Goal: Find specific page/section: Find specific page/section

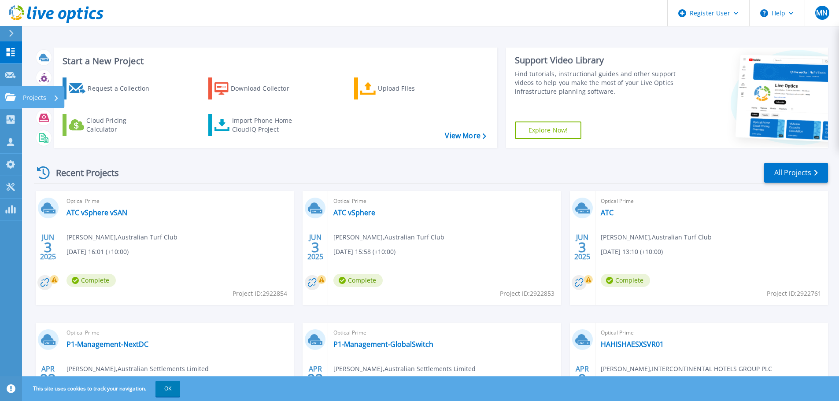
click at [15, 96] on icon at bounding box center [10, 96] width 11 height 7
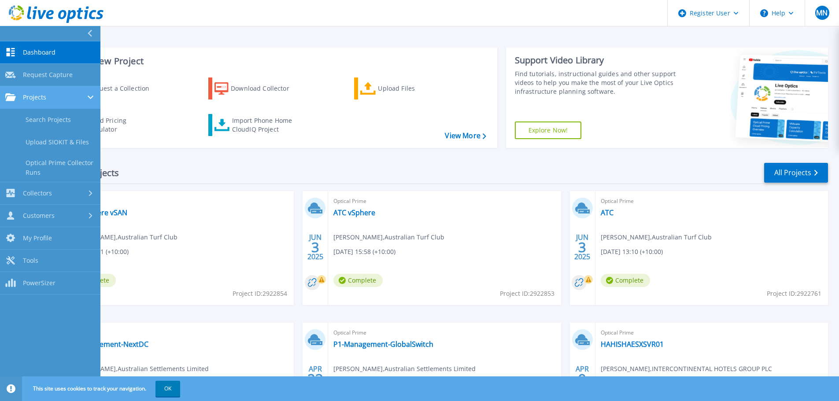
click at [45, 96] on span "Projects" at bounding box center [34, 97] width 23 height 8
click at [36, 98] on span "Projects" at bounding box center [34, 97] width 23 height 8
click at [40, 126] on link "Search Projects" at bounding box center [50, 120] width 100 height 22
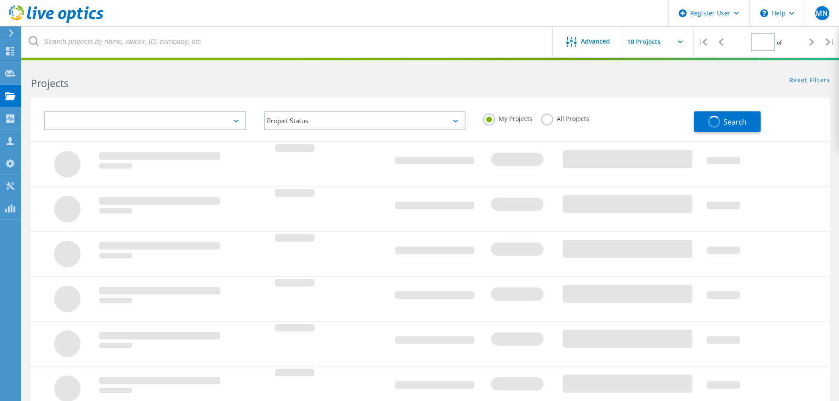
type input "1"
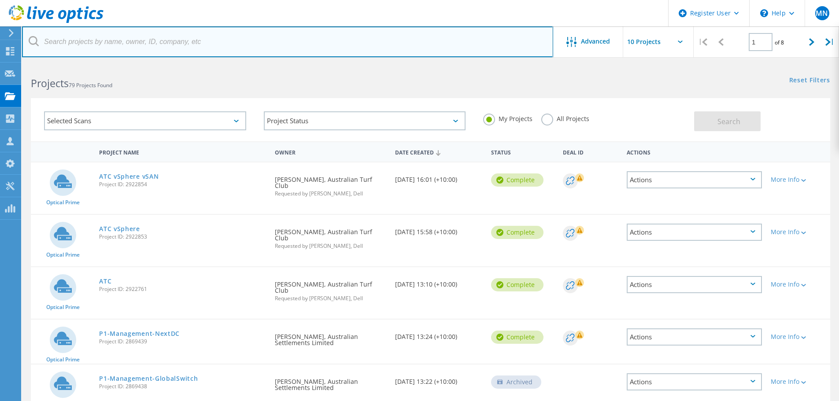
click at [143, 48] on input "text" at bounding box center [287, 41] width 531 height 31
type input "CAE"
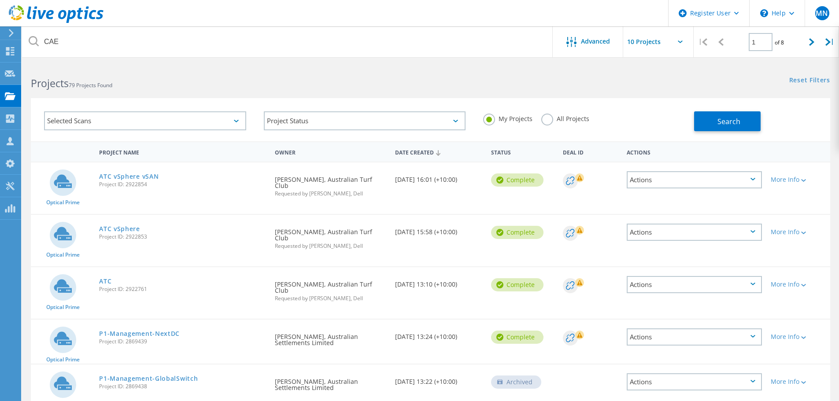
click at [557, 117] on label "All Projects" at bounding box center [565, 118] width 48 height 8
click at [0, 0] on input "All Projects" at bounding box center [0, 0] width 0 height 0
click at [733, 118] on span "Search" at bounding box center [728, 122] width 23 height 10
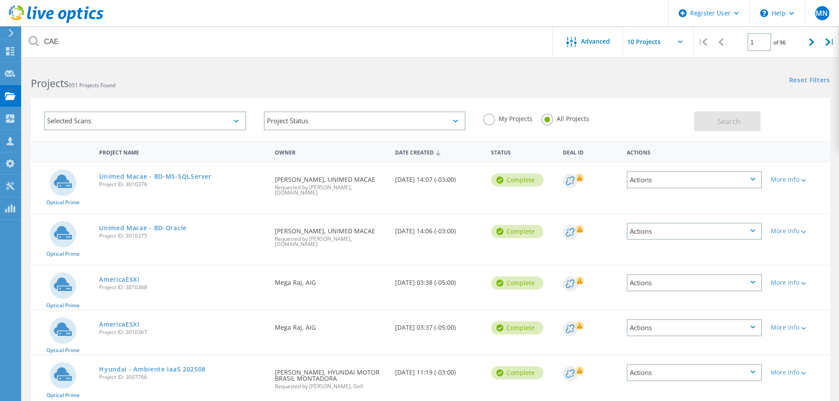
click at [638, 41] on input "text" at bounding box center [667, 41] width 88 height 31
click at [637, 108] on div "Show 40 Projects" at bounding box center [666, 108] width 87 height 15
type input "Show 40 Projects"
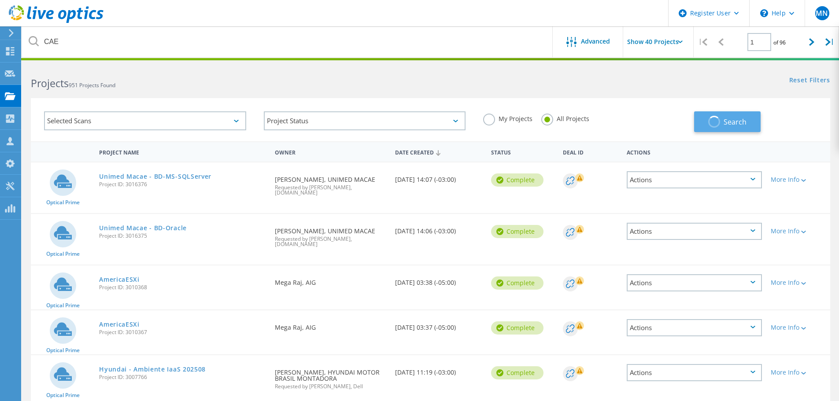
click at [722, 116] on button "Search" at bounding box center [727, 121] width 66 height 21
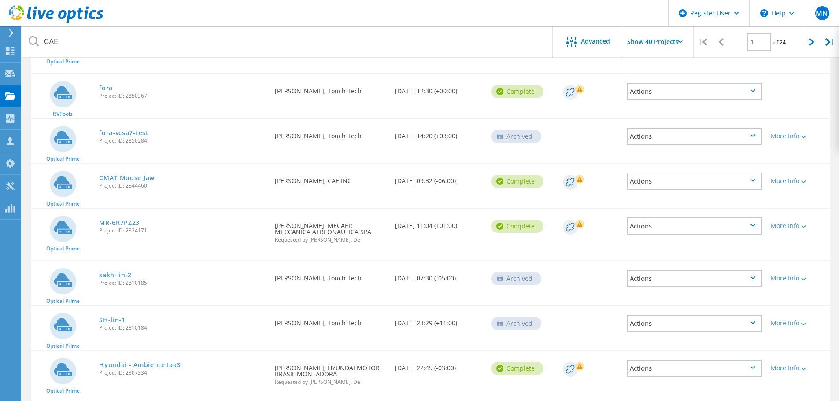
scroll to position [1321, 0]
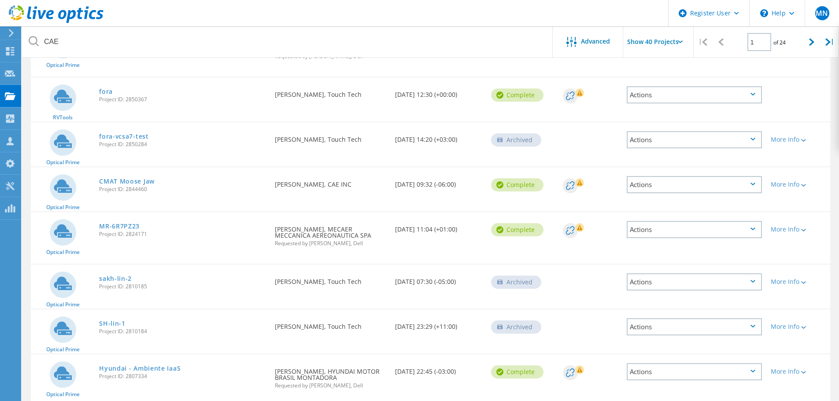
drag, startPoint x: 273, startPoint y: 169, endPoint x: 381, endPoint y: 168, distance: 107.9
click at [381, 168] on div "Requested By [PERSON_NAME], CAE INC" at bounding box center [330, 181] width 120 height 29
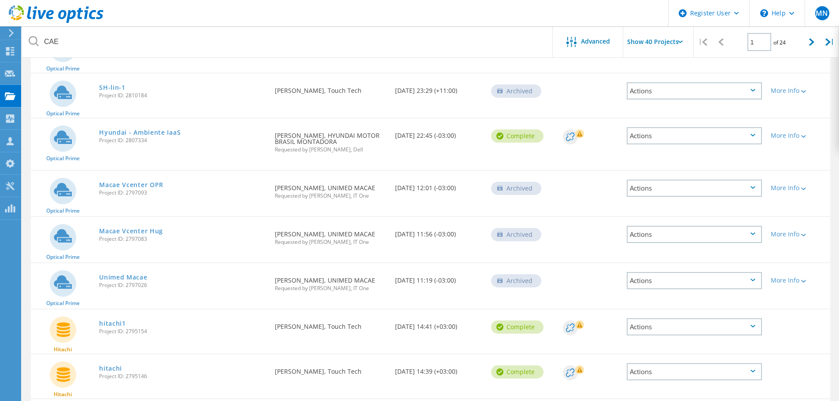
scroll to position [1494, 0]
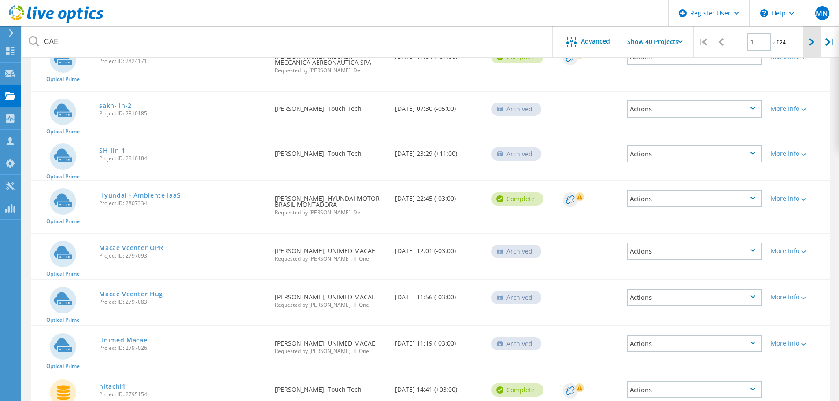
click at [808, 42] on div at bounding box center [812, 41] width 18 height 31
type input "2"
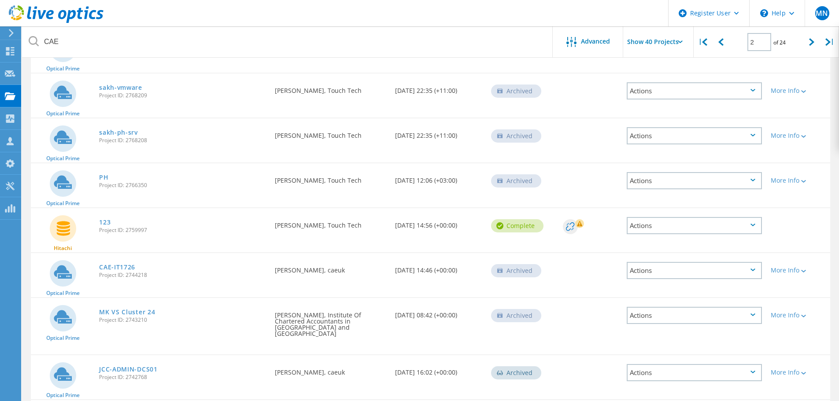
scroll to position [0, 0]
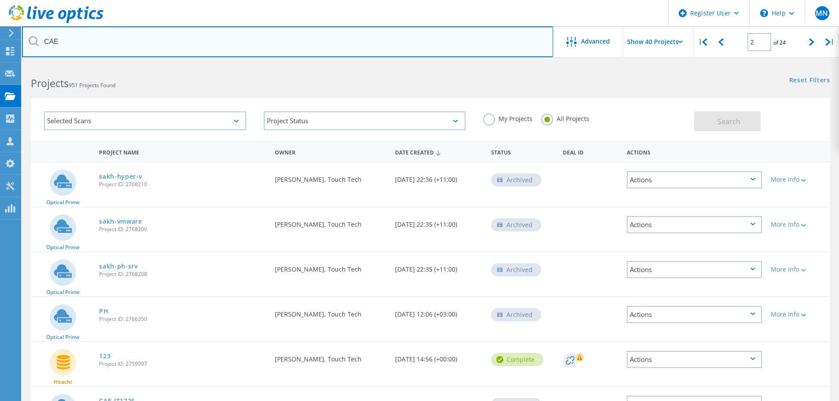
click at [85, 41] on input "CAE" at bounding box center [287, 41] width 531 height 31
click at [102, 45] on input "CAE" at bounding box center [287, 41] width 531 height 31
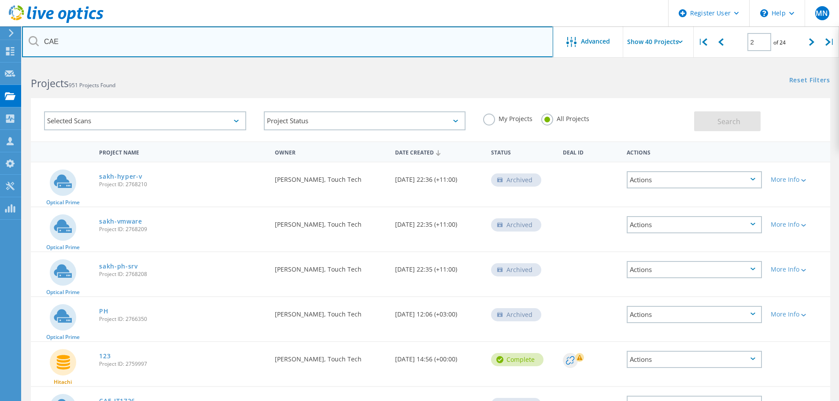
paste input "[EMAIL_ADDRESS][DOMAIN_NAME]"
type input "[EMAIL_ADDRESS][DOMAIN_NAME]"
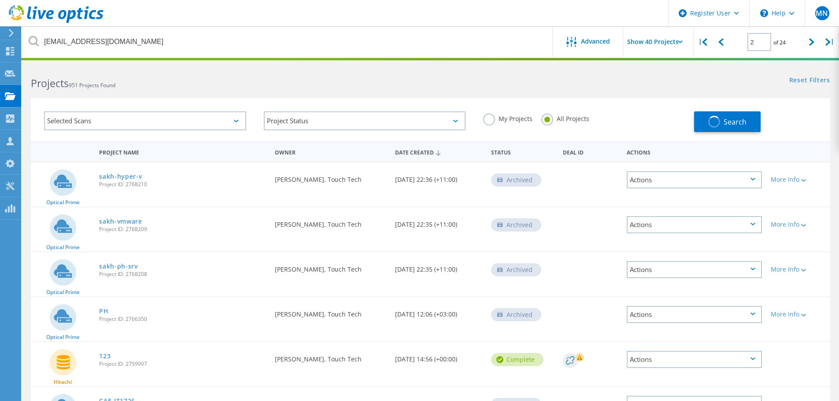
type input "1"
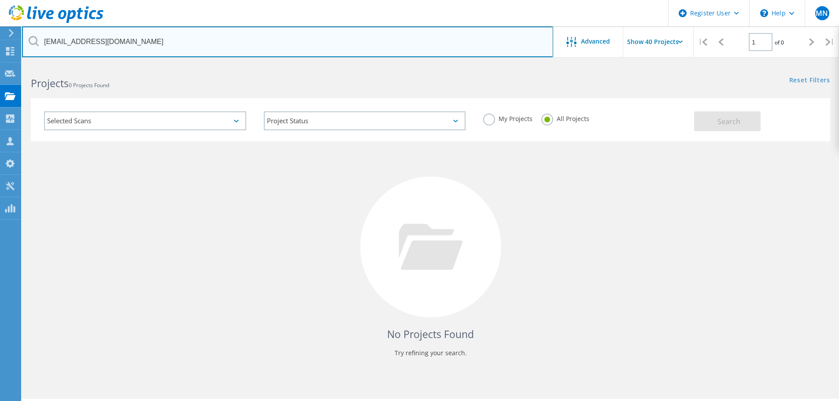
click at [155, 39] on input "[EMAIL_ADDRESS][DOMAIN_NAME]" at bounding box center [287, 41] width 531 height 31
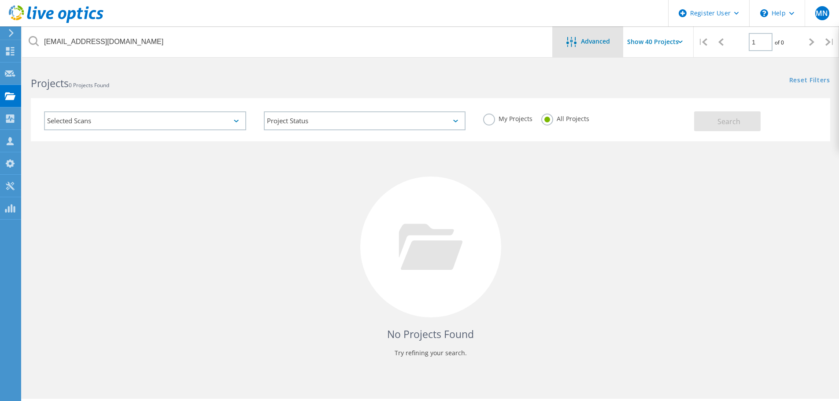
click at [581, 52] on div "Advanced" at bounding box center [587, 41] width 70 height 31
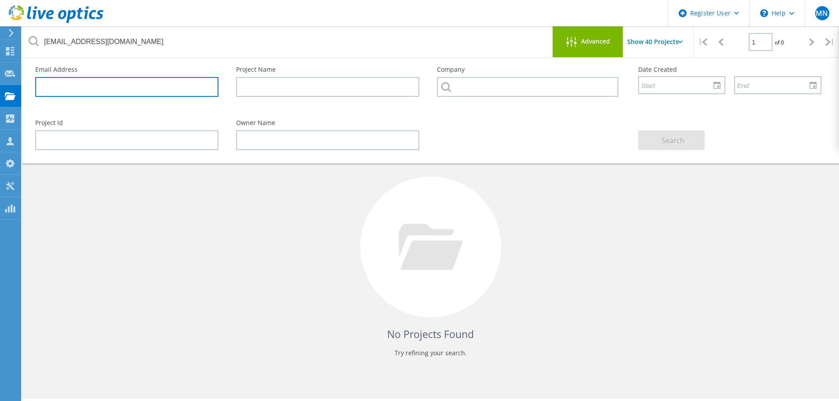
click at [150, 94] on input "text" at bounding box center [126, 87] width 183 height 20
paste input "[EMAIL_ADDRESS][DOMAIN_NAME]"
type input "[EMAIL_ADDRESS][DOMAIN_NAME]"
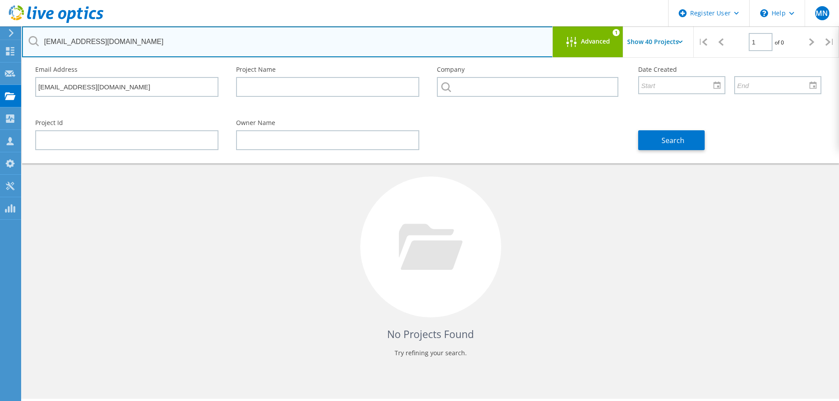
drag, startPoint x: 178, startPoint y: 40, endPoint x: 21, endPoint y: 39, distance: 157.6
click at [21, 64] on div "Register User \n Help Explore Helpful Articles Contact Support MN Dell User [PE…" at bounding box center [419, 244] width 839 height 361
click at [136, 42] on input "[EMAIL_ADDRESS][DOMAIN_NAME]" at bounding box center [287, 41] width 531 height 31
click at [135, 42] on input "[EMAIL_ADDRESS][DOMAIN_NAME]" at bounding box center [287, 41] width 531 height 31
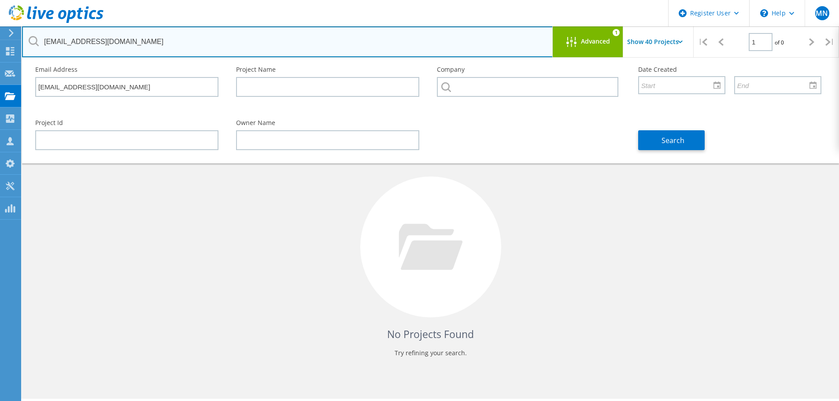
click at [134, 42] on input "[EMAIL_ADDRESS][DOMAIN_NAME]" at bounding box center [287, 41] width 531 height 31
drag, startPoint x: 146, startPoint y: 43, endPoint x: -39, endPoint y: 44, distance: 184.9
click at [0, 44] on html "Register User \n Help Explore Helpful Articles Contact Support MN Dell User [PE…" at bounding box center [419, 212] width 839 height 425
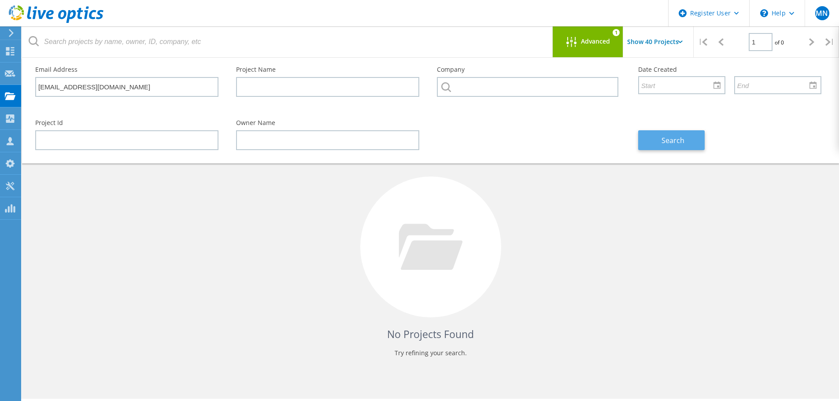
click at [677, 141] on span "Search" at bounding box center [672, 141] width 23 height 10
click at [265, 320] on div "No Projects Found Try refining your search." at bounding box center [430, 255] width 799 height 228
click at [40, 101] on div "Projects" at bounding box center [42, 96] width 42 height 22
